Goal: Transaction & Acquisition: Purchase product/service

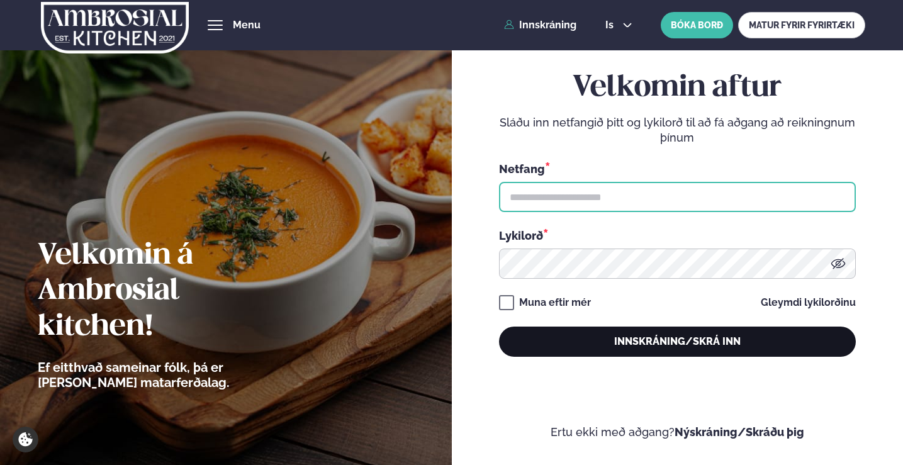
type input "**********"
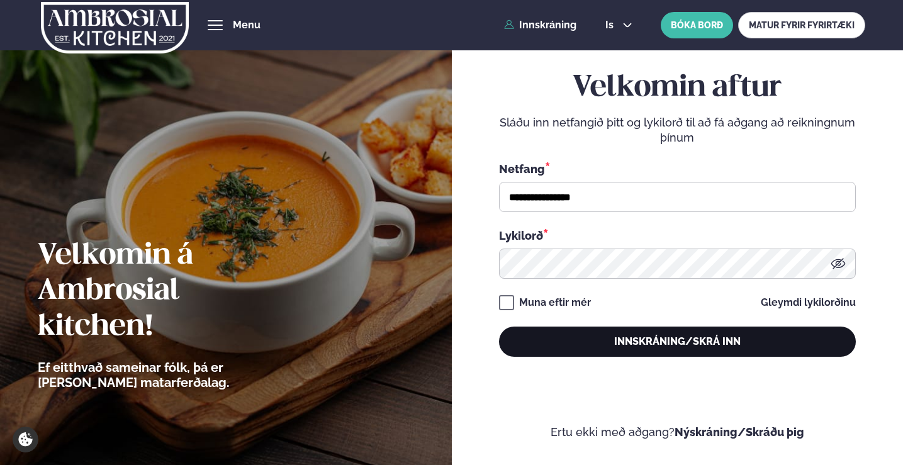
click at [682, 342] on button "Innskráning/Skrá inn" at bounding box center [677, 342] width 357 height 30
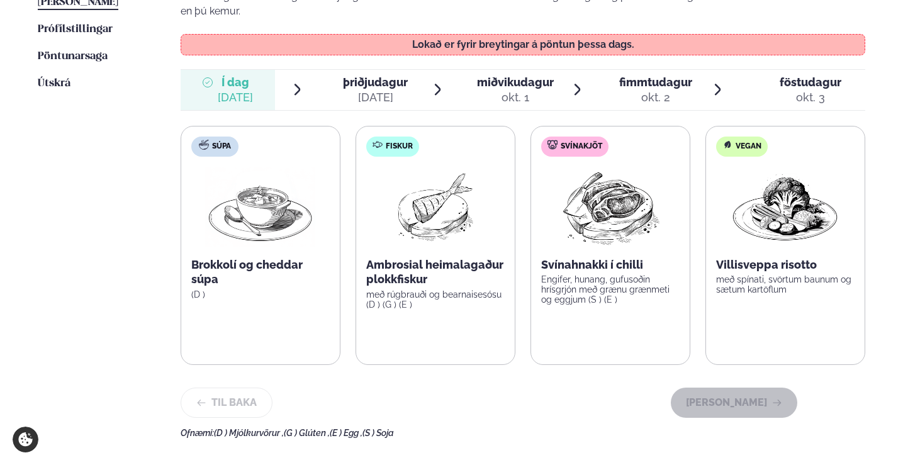
scroll to position [315, 0]
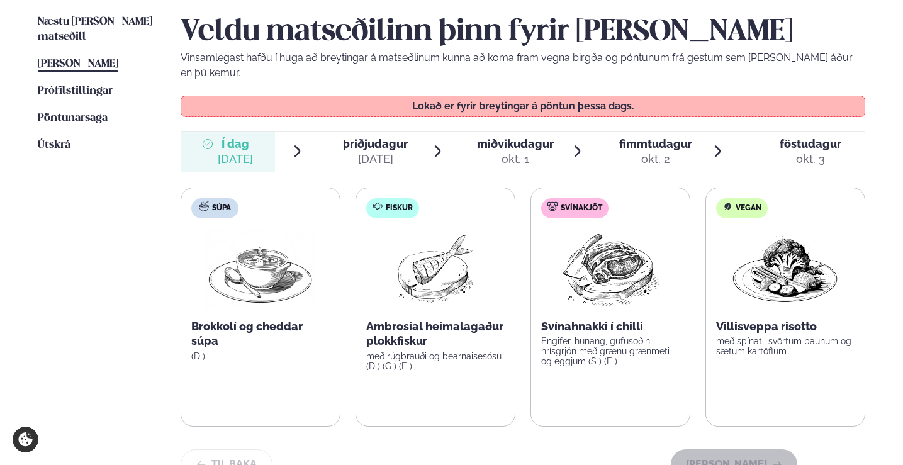
click at [366, 152] on div "[DATE]" at bounding box center [375, 159] width 65 height 15
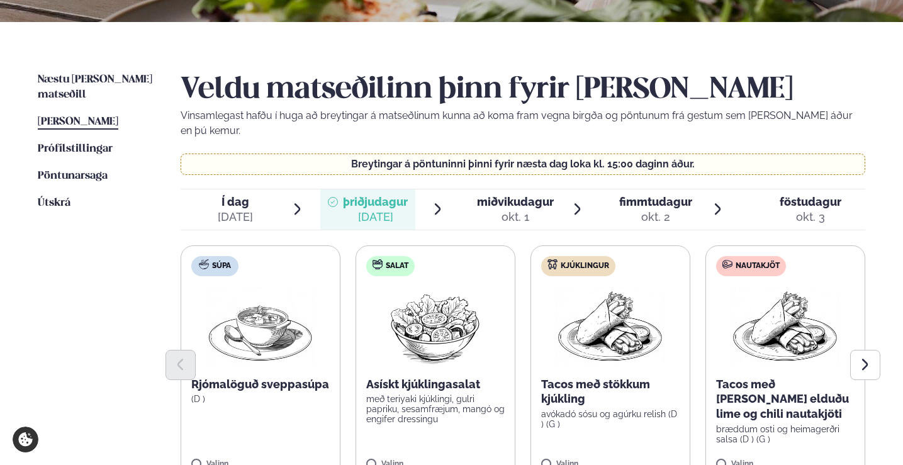
scroll to position [275, 0]
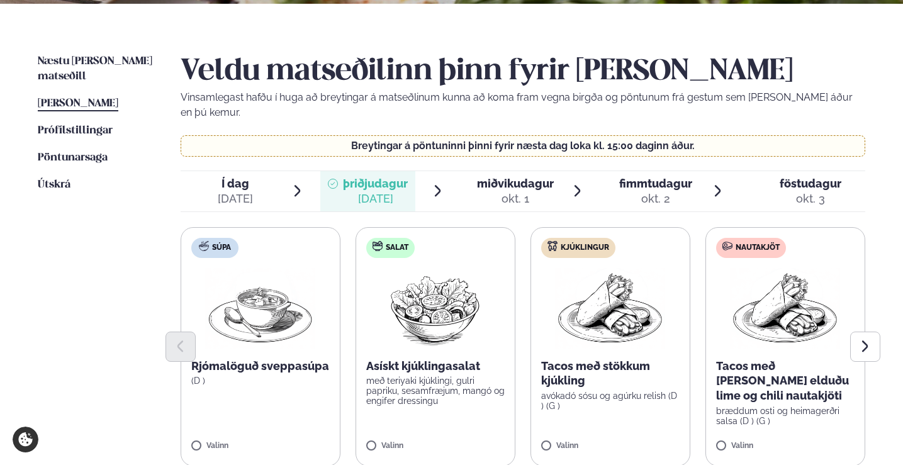
click at [241, 176] on span "Í dag" at bounding box center [235, 183] width 35 height 15
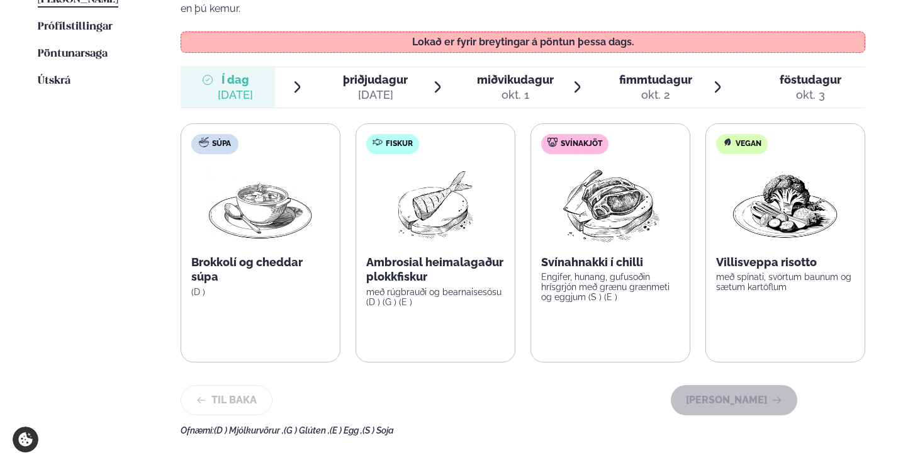
scroll to position [401, 0]
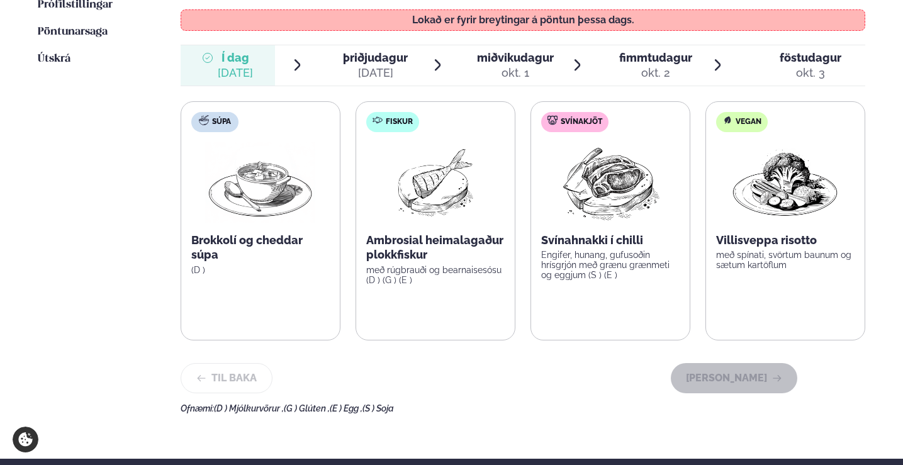
click at [398, 195] on img at bounding box center [435, 182] width 81 height 81
click at [355, 51] on span "þriðjudagur" at bounding box center [375, 57] width 65 height 13
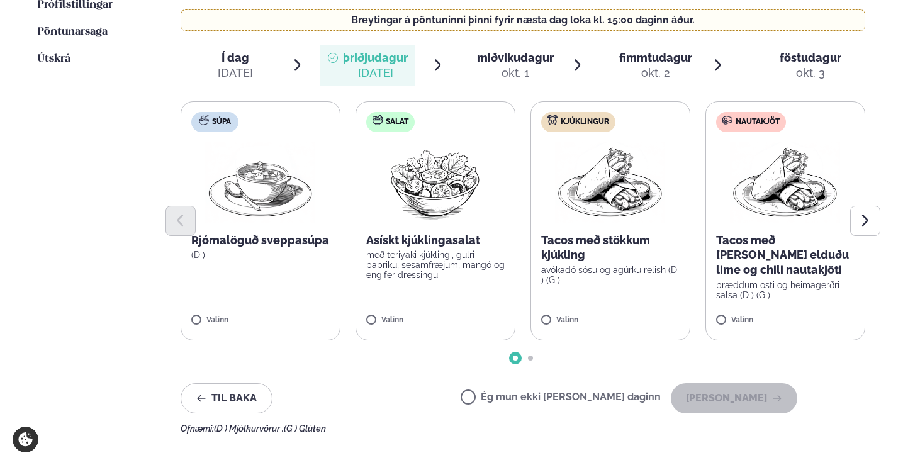
click at [239, 50] on span "Í dag" at bounding box center [235, 57] width 35 height 15
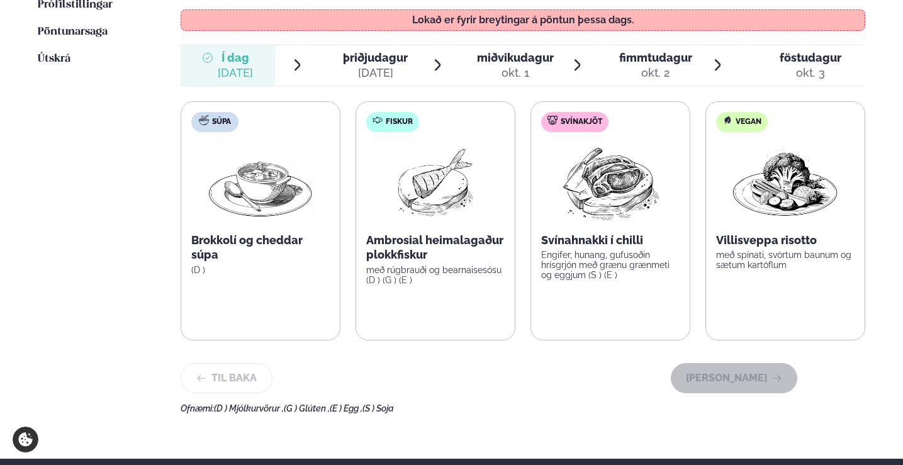
click at [356, 51] on span "þriðjudagur" at bounding box center [375, 57] width 65 height 13
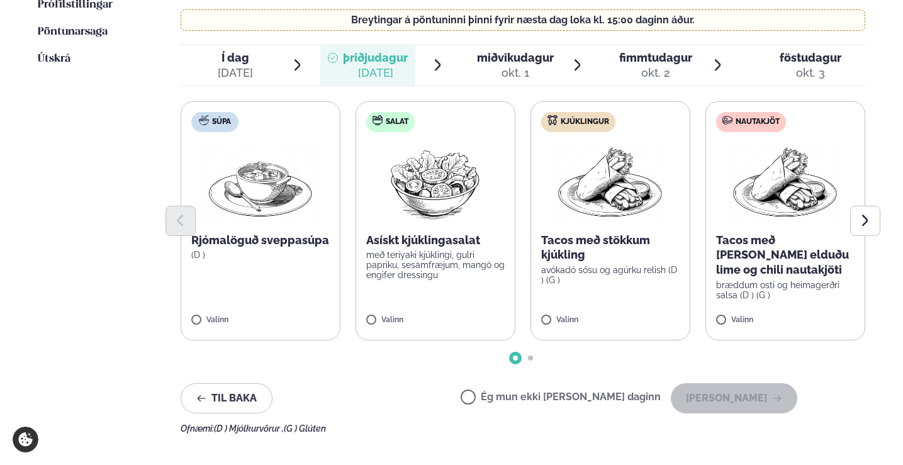
click at [591, 176] on img at bounding box center [610, 182] width 111 height 81
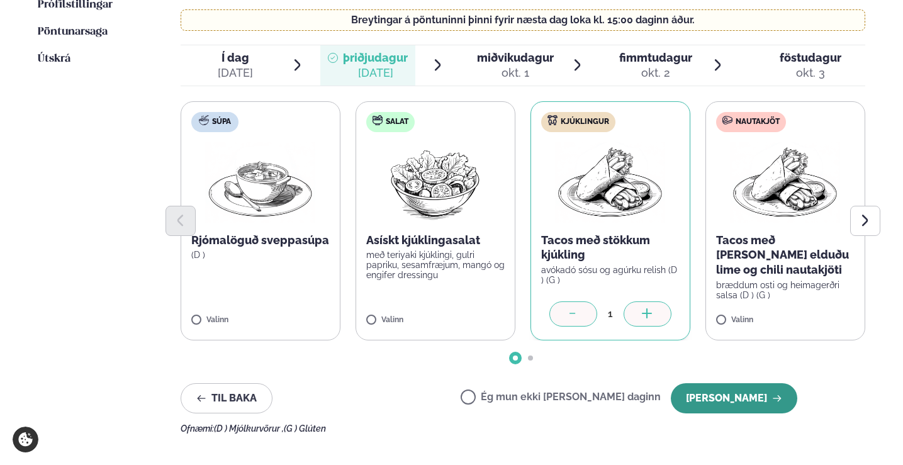
click at [702, 383] on button "[PERSON_NAME]" at bounding box center [734, 398] width 126 height 30
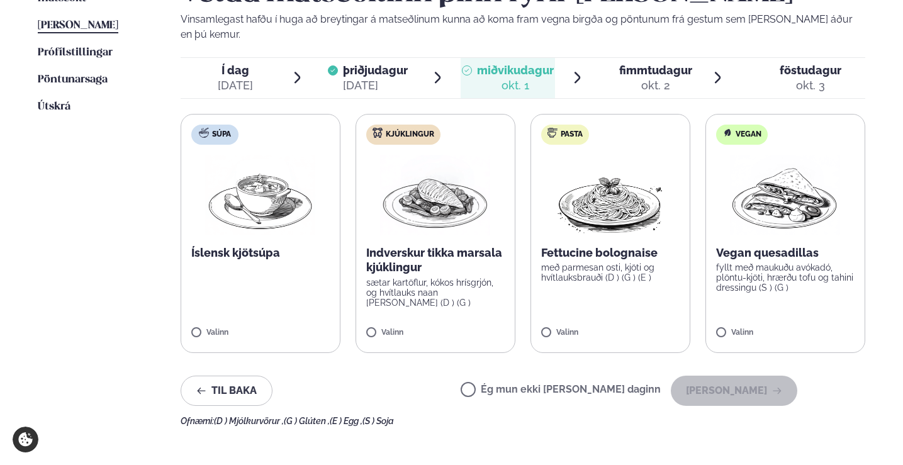
scroll to position [338, 0]
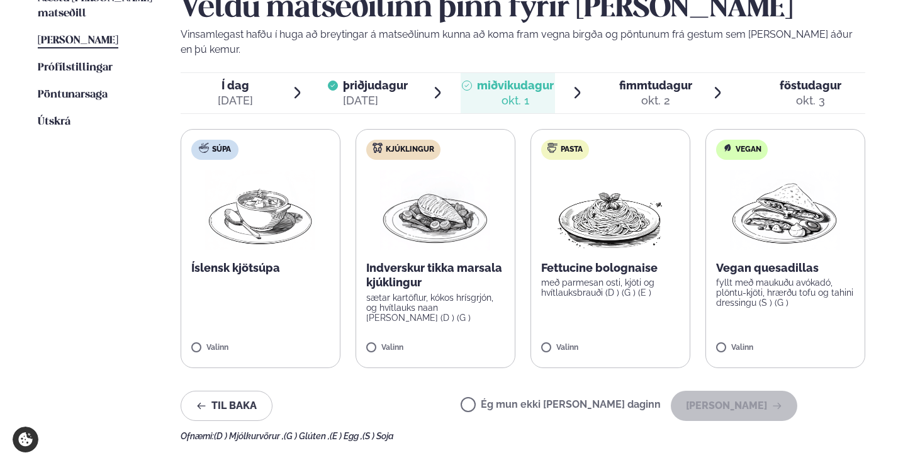
click at [429, 184] on img at bounding box center [435, 210] width 111 height 81
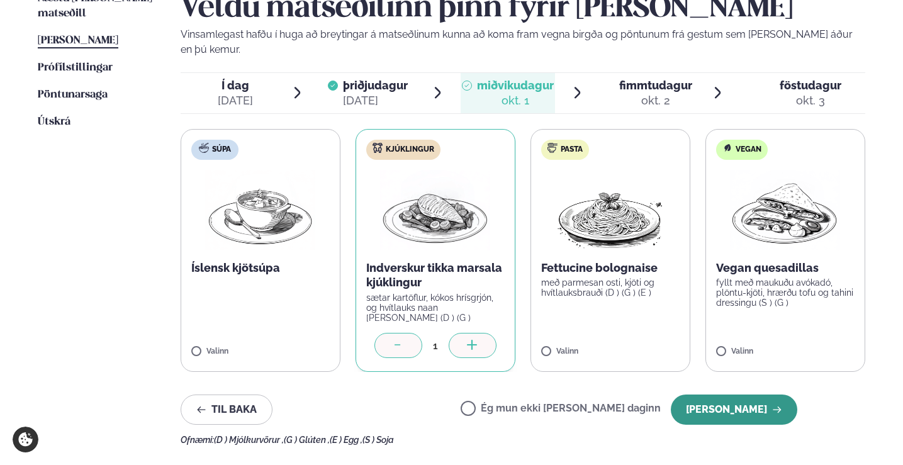
click at [731, 395] on button "[PERSON_NAME]" at bounding box center [734, 410] width 126 height 30
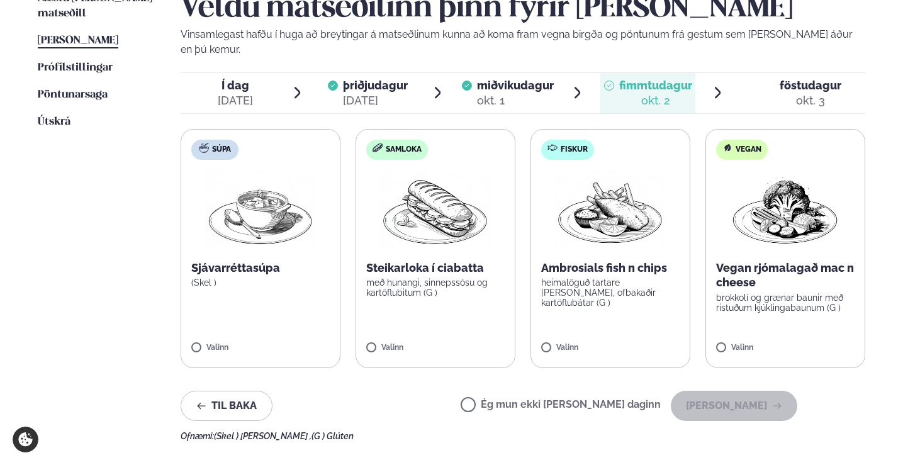
click at [630, 225] on img at bounding box center [610, 210] width 111 height 81
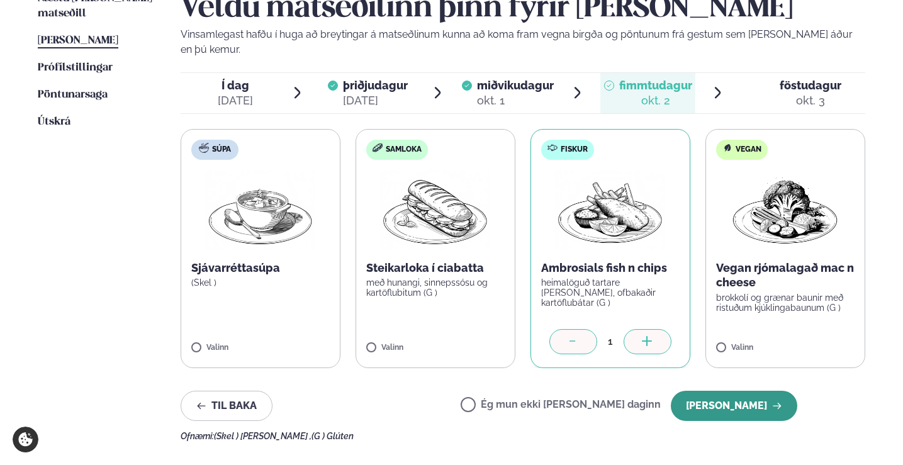
click at [740, 398] on button "[PERSON_NAME]" at bounding box center [734, 406] width 126 height 30
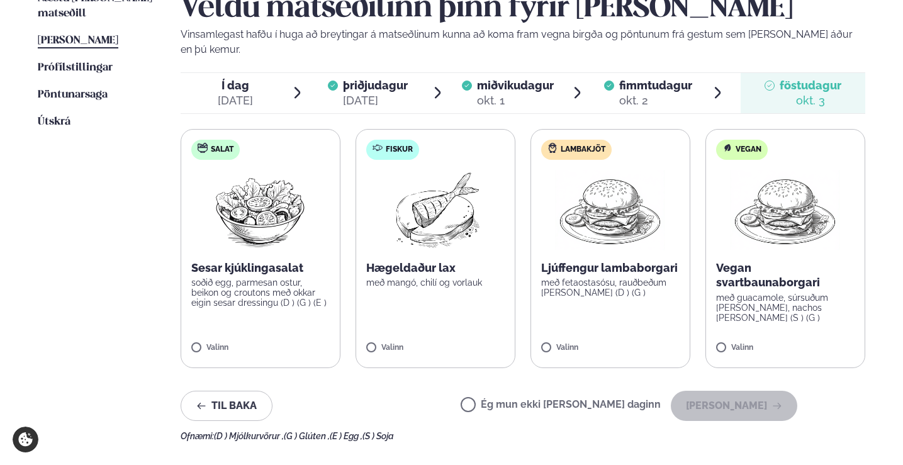
click at [606, 189] on img at bounding box center [609, 210] width 111 height 81
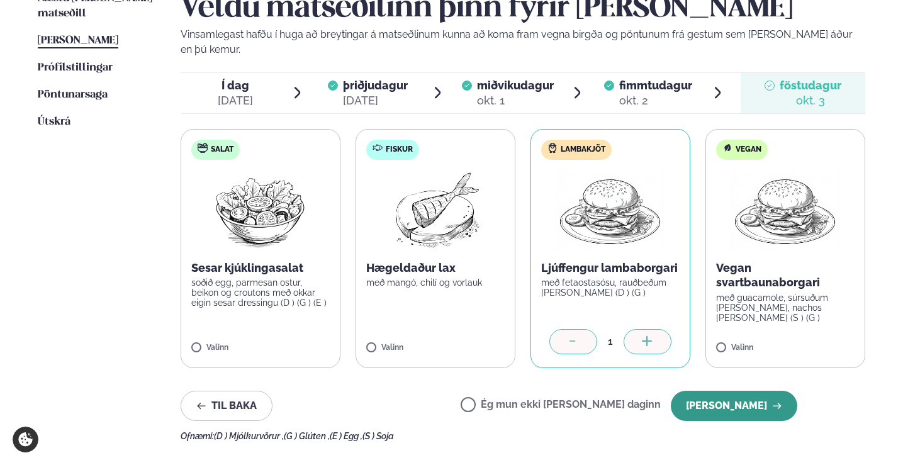
click at [729, 391] on button "[PERSON_NAME]" at bounding box center [734, 406] width 126 height 30
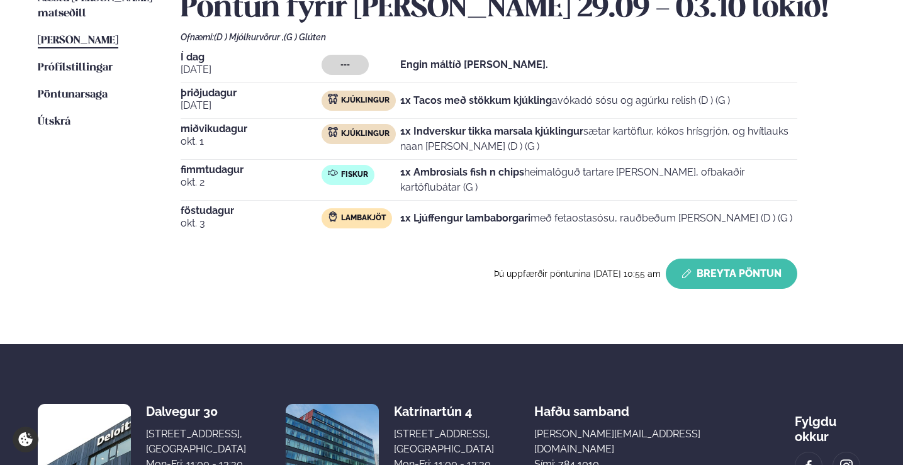
click at [738, 265] on button "Breyta Pöntun" at bounding box center [732, 274] width 132 height 30
